Goal: Transaction & Acquisition: Obtain resource

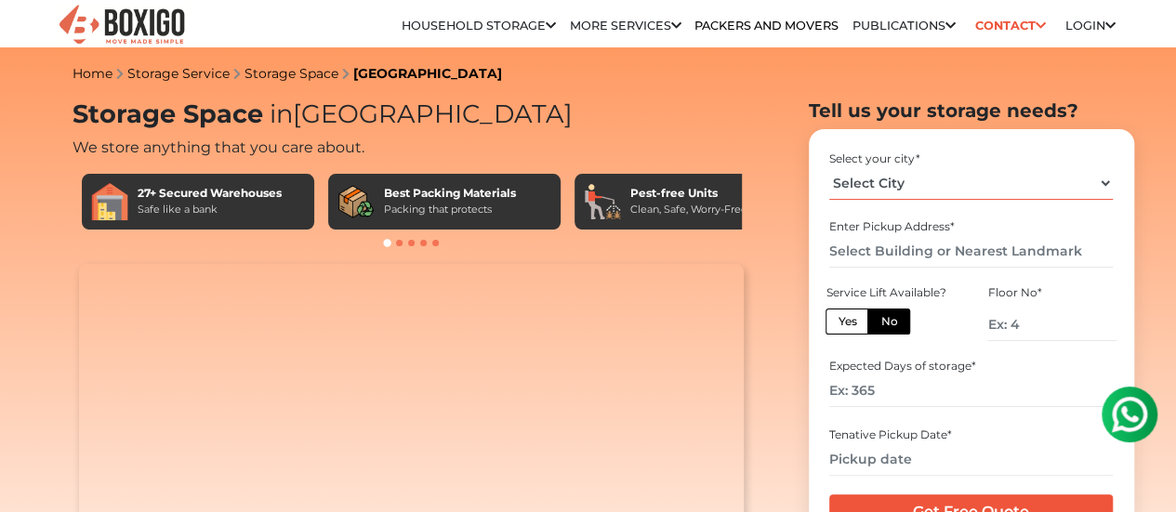
click at [1069, 200] on select "Select City [GEOGRAPHIC_DATA] [GEOGRAPHIC_DATA] [GEOGRAPHIC_DATA] [GEOGRAPHIC_D…" at bounding box center [972, 183] width 284 height 33
select select "[GEOGRAPHIC_DATA]"
click at [830, 174] on select "Select City [GEOGRAPHIC_DATA] [GEOGRAPHIC_DATA] [GEOGRAPHIC_DATA] [GEOGRAPHIC_D…" at bounding box center [972, 183] width 284 height 33
click at [957, 257] on input "text" at bounding box center [972, 251] width 284 height 33
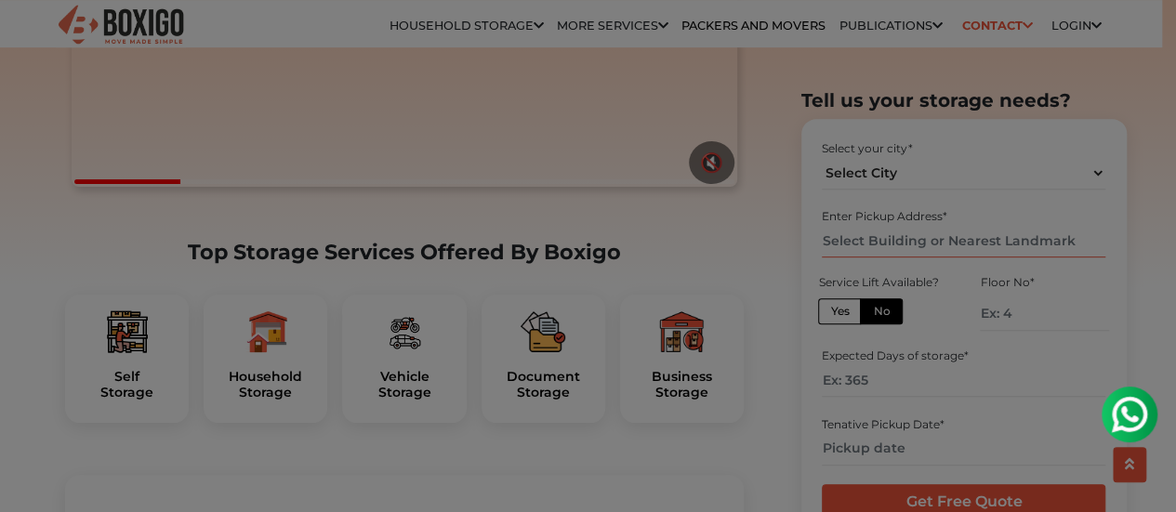
scroll to position [446, 0]
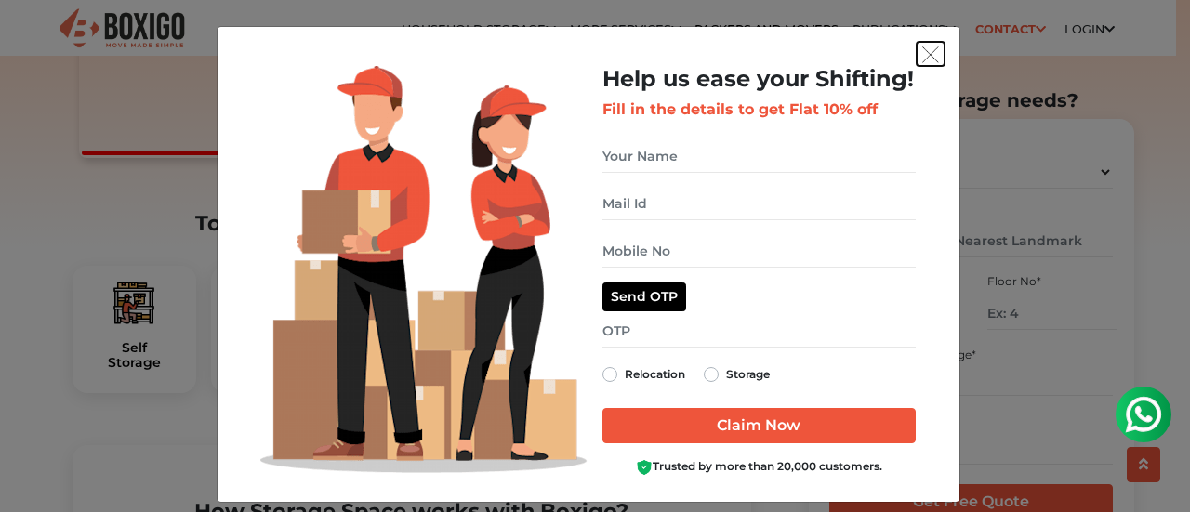
click at [923, 53] on img "get free quote dialog" at bounding box center [931, 54] width 17 height 17
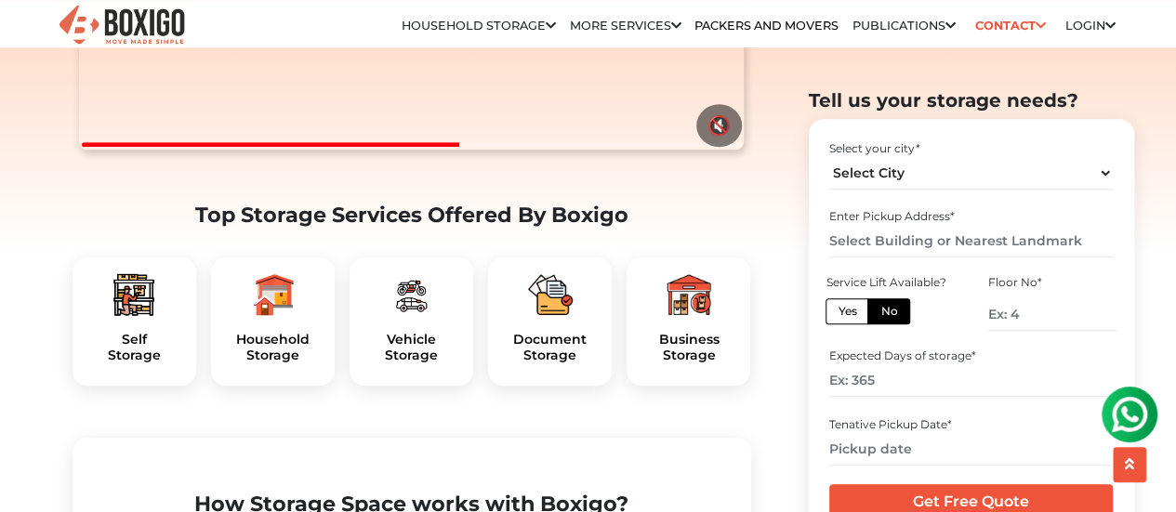
click at [292, 317] on img at bounding box center [272, 294] width 45 height 45
click at [273, 364] on h5 "Household Storage" at bounding box center [273, 348] width 94 height 32
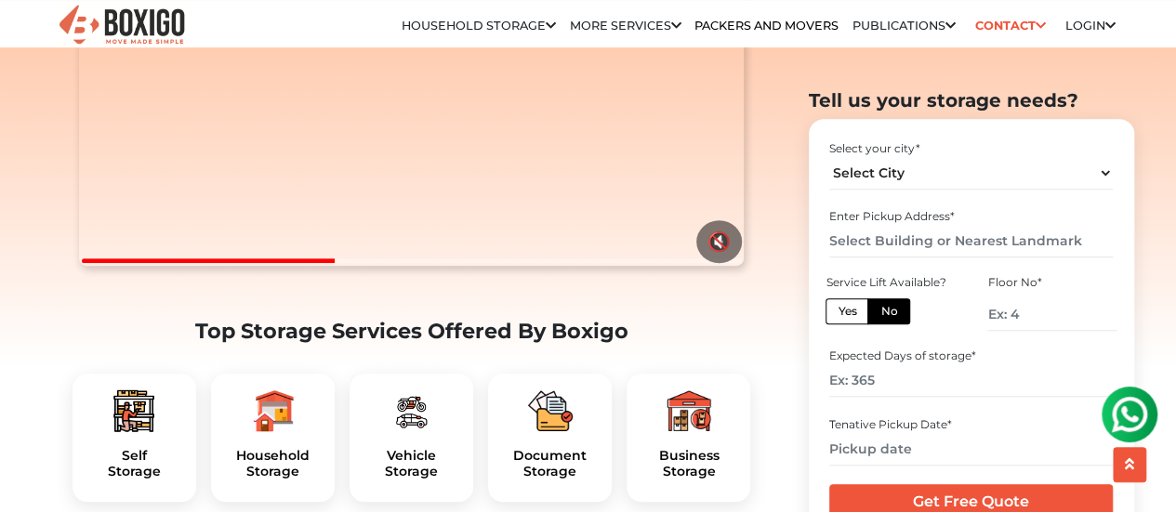
scroll to position [32, 0]
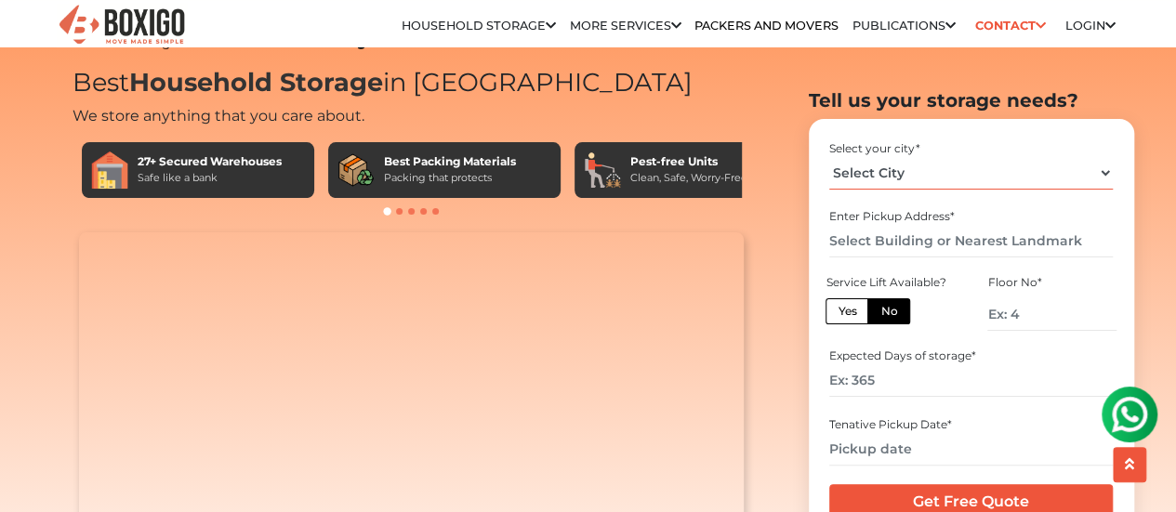
click at [1099, 179] on select "Select City [GEOGRAPHIC_DATA] [GEOGRAPHIC_DATA] [GEOGRAPHIC_DATA] [GEOGRAPHIC_D…" at bounding box center [972, 172] width 284 height 33
select select "[GEOGRAPHIC_DATA]"
click at [830, 156] on select "Select City [GEOGRAPHIC_DATA] [GEOGRAPHIC_DATA] [GEOGRAPHIC_DATA] [GEOGRAPHIC_D…" at bounding box center [972, 172] width 284 height 33
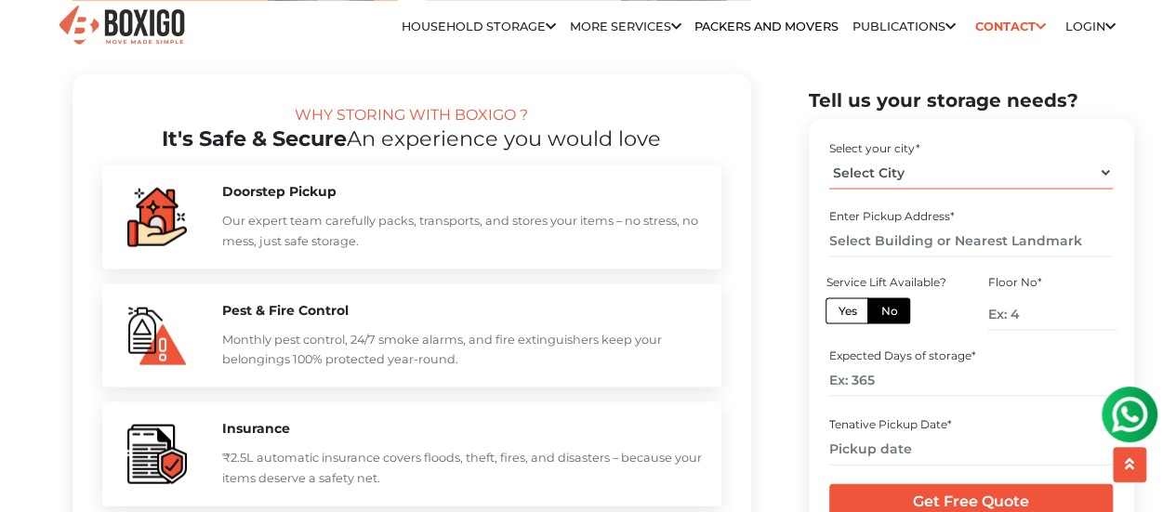
scroll to position [1780, 0]
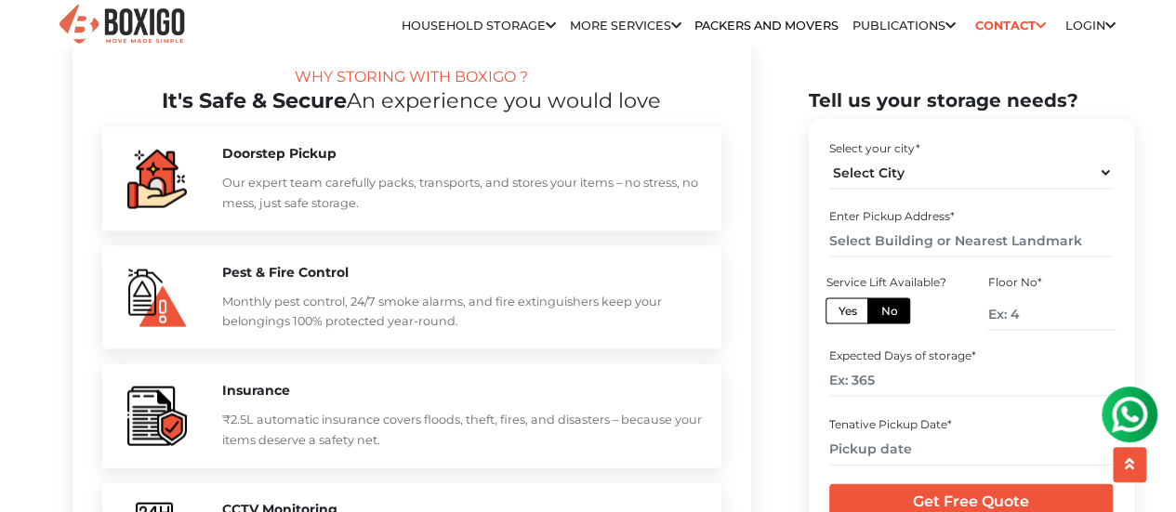
click at [316, 213] on p "Our expert team carefully packs, transports, and stores your items – no stress,…" at bounding box center [462, 193] width 481 height 40
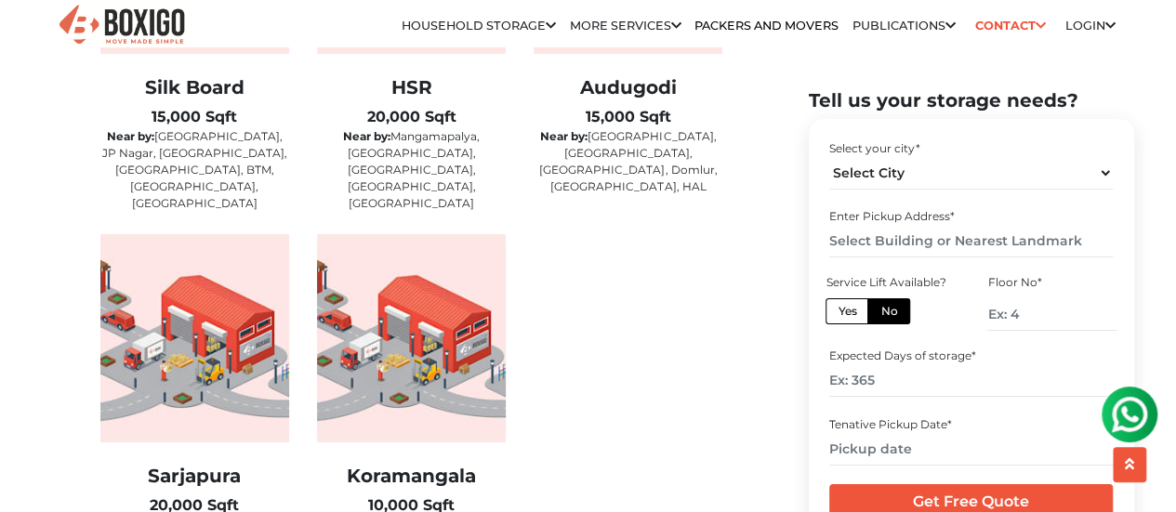
scroll to position [3355, 0]
